Goal: Task Accomplishment & Management: Use online tool/utility

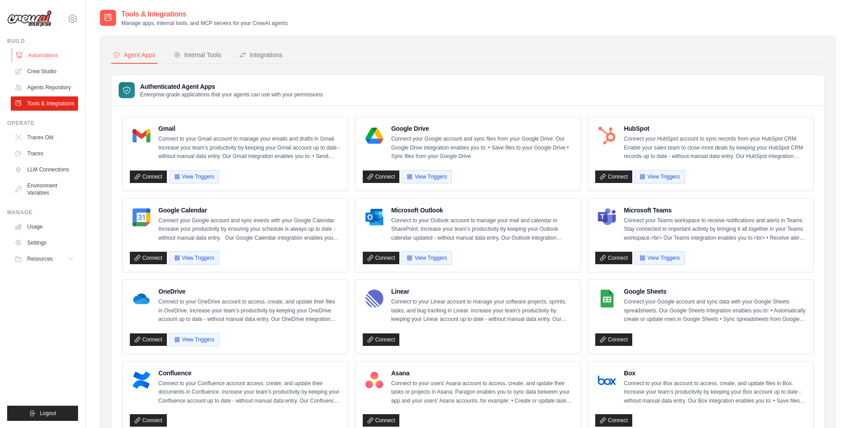
click at [38, 55] on link "Automations" at bounding box center [45, 55] width 67 height 14
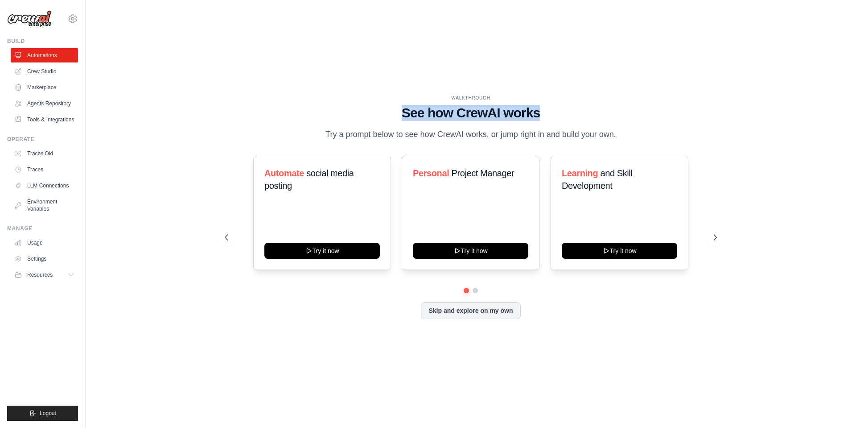
drag, startPoint x: 400, startPoint y: 104, endPoint x: 591, endPoint y: 103, distance: 191.8
click at [590, 105] on h1 "See how CrewAI works" at bounding box center [471, 113] width 492 height 16
click at [568, 105] on h1 "See how CrewAI works" at bounding box center [471, 113] width 492 height 16
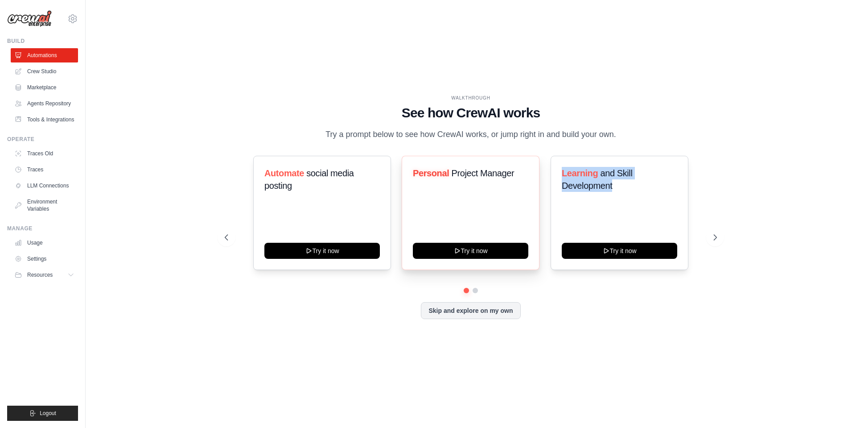
drag, startPoint x: 616, startPoint y: 193, endPoint x: 538, endPoint y: 172, distance: 80.7
click at [540, 172] on div "Automate social media posting Try it now Personal Project Manager Try it now Le…" at bounding box center [471, 213] width 492 height 114
click at [764, 187] on div "WALKTHROUGH See how CrewAI works Try a prompt below to see how CrewAI works, or…" at bounding box center [471, 214] width 742 height 410
drag, startPoint x: 614, startPoint y: 197, endPoint x: 547, endPoint y: 175, distance: 70.3
click at [547, 175] on div "Automate social media posting Try it now Personal Project Manager Try it now Le…" at bounding box center [471, 213] width 492 height 114
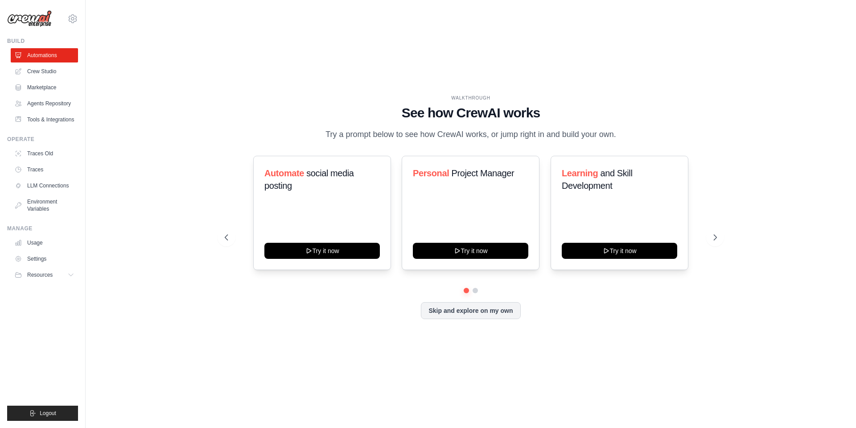
click at [732, 205] on div "WALKTHROUGH See how CrewAI works Try a prompt below to see how CrewAI works, or…" at bounding box center [471, 214] width 742 height 410
click at [718, 242] on icon at bounding box center [716, 237] width 9 height 9
click at [331, 207] on div "Automate social media posting Try it now" at bounding box center [322, 213] width 138 height 114
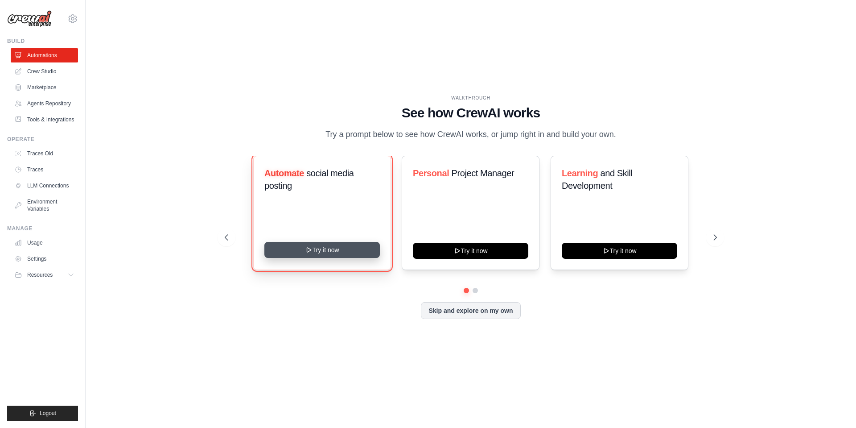
click at [331, 258] on button "Try it now" at bounding box center [323, 250] width 116 height 16
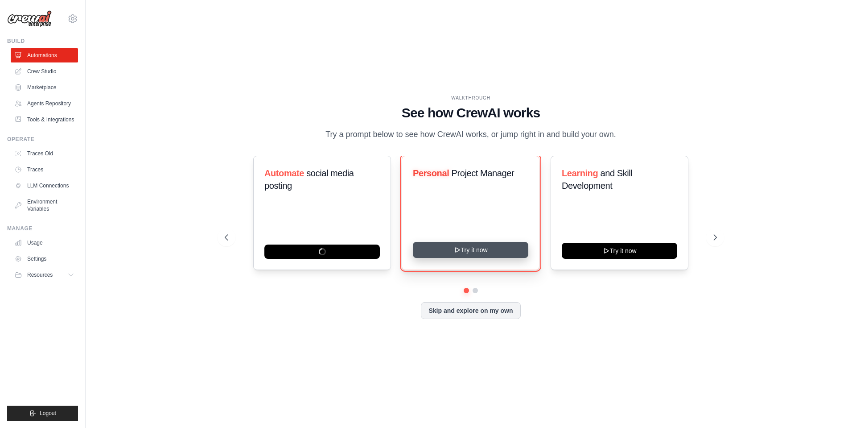
click at [486, 258] on button "Try it now" at bounding box center [471, 250] width 116 height 16
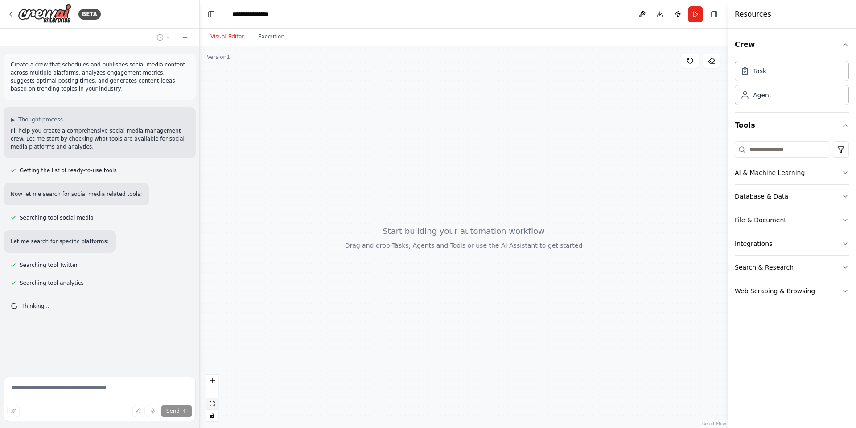
click at [213, 402] on icon "fit view" at bounding box center [212, 403] width 5 height 5
drag, startPoint x: 0, startPoint y: 263, endPoint x: 97, endPoint y: 271, distance: 97.6
click at [100, 271] on div "BETA Create a crew that schedules and publishes social media content across mul…" at bounding box center [100, 214] width 200 height 428
click at [27, 289] on div "Create a crew that schedules and publishes social media content across multiple…" at bounding box center [99, 209] width 199 height 327
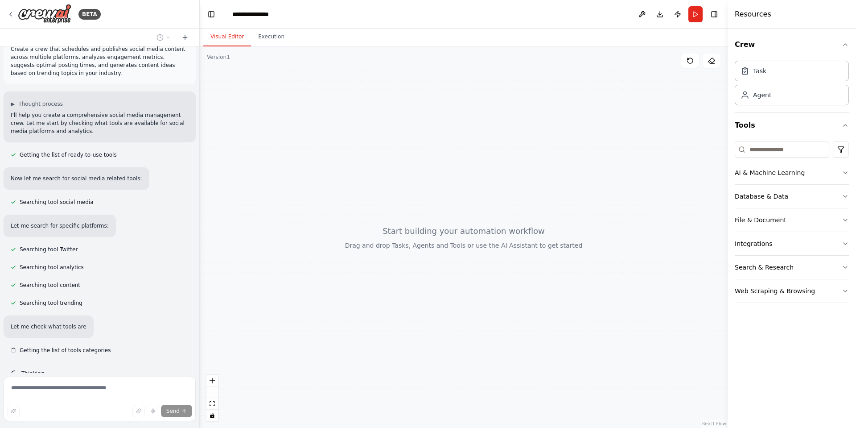
scroll to position [33, 0]
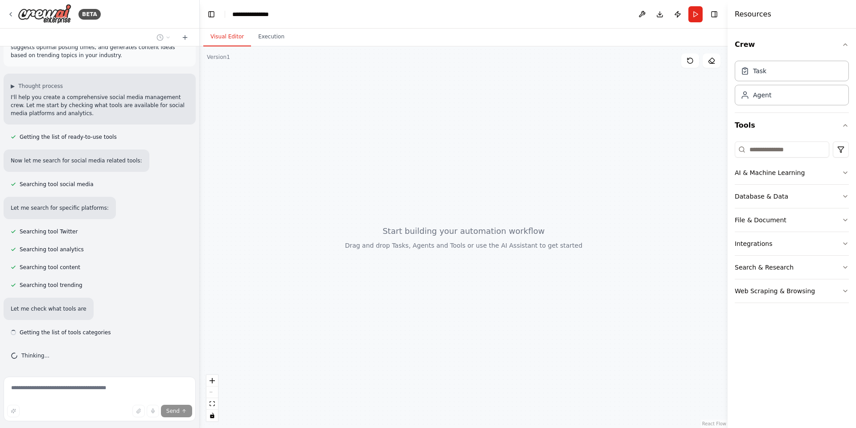
drag, startPoint x: 52, startPoint y: 283, endPoint x: 126, endPoint y: 287, distance: 73.7
click at [126, 287] on div "Create a crew that schedules and publishes social media content across multiple…" at bounding box center [99, 209] width 199 height 327
click at [100, 300] on div "Let me check what tools are available by categories:" at bounding box center [82, 309] width 156 height 22
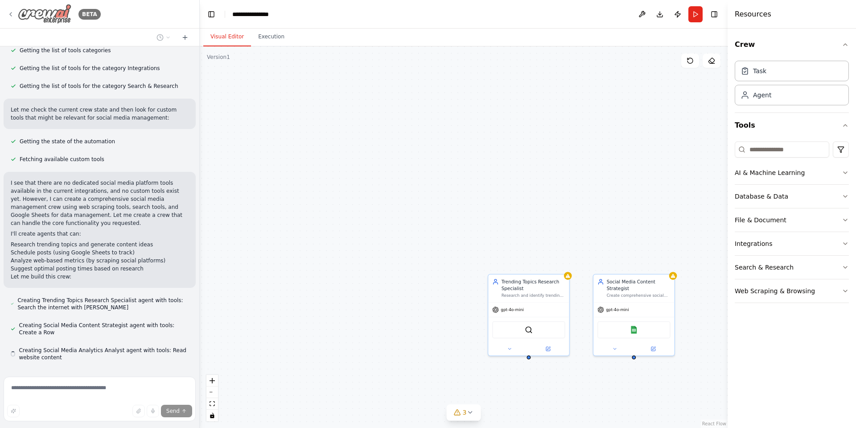
scroll to position [340, 0]
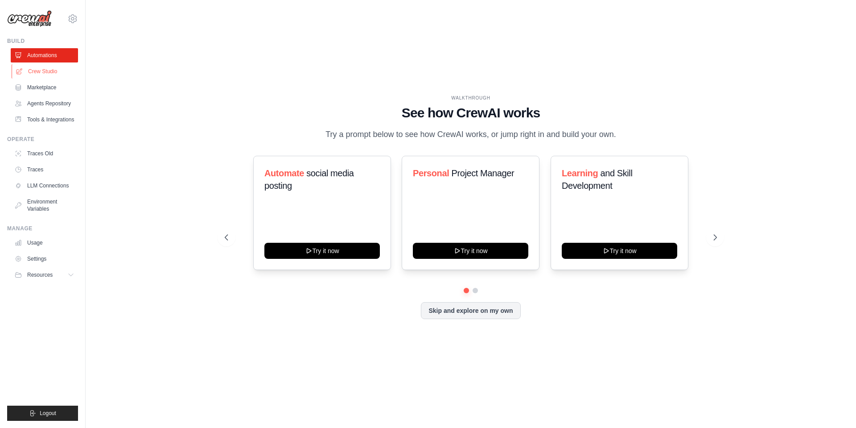
click at [49, 70] on link "Crew Studio" at bounding box center [45, 71] width 67 height 14
